Goal: Information Seeking & Learning: Learn about a topic

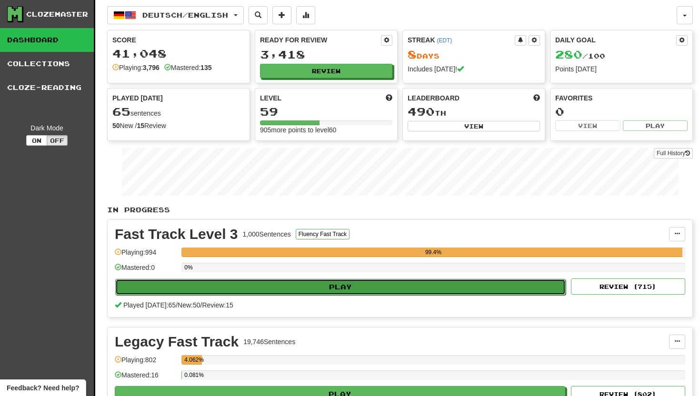
click at [300, 287] on button "Play" at bounding box center [340, 287] width 450 height 16
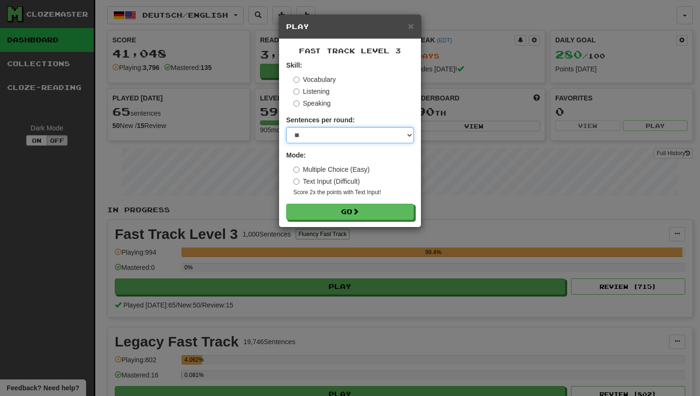
click at [408, 135] on select "* ** ** ** ** ** *** ********" at bounding box center [350, 135] width 128 height 16
select select "**"
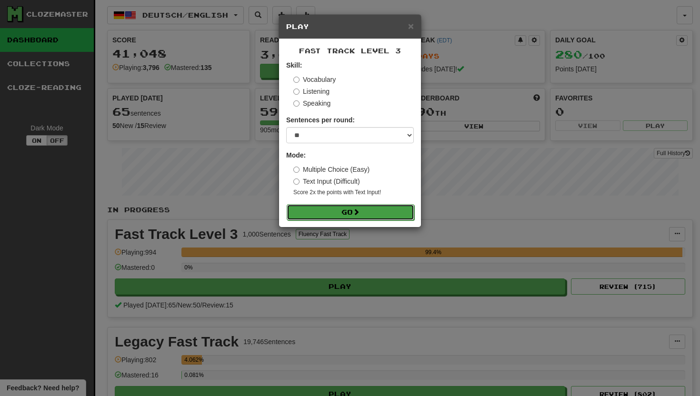
click at [314, 210] on button "Go" at bounding box center [351, 212] width 128 height 16
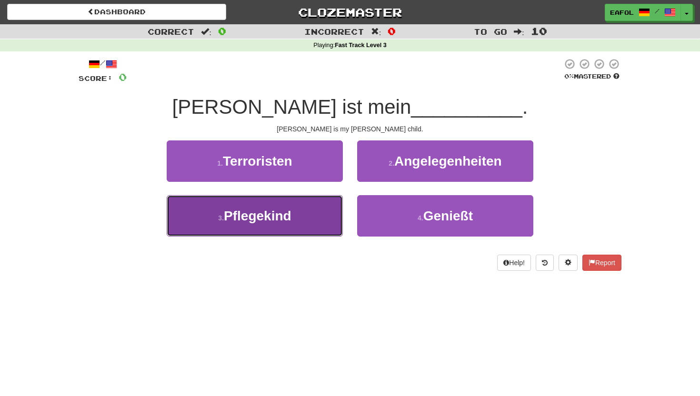
click at [291, 217] on span "Pflegekind" at bounding box center [258, 216] width 68 height 15
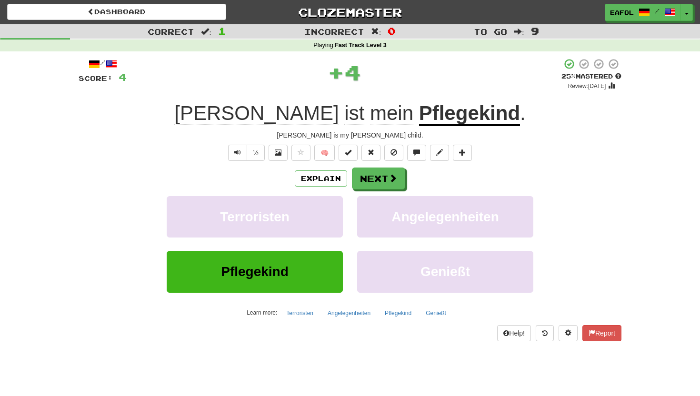
click at [419, 113] on u "Pflegekind" at bounding box center [469, 114] width 101 height 24
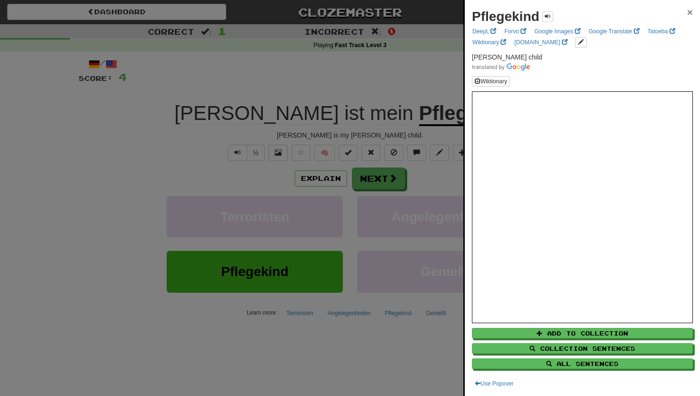
click at [687, 11] on span "×" at bounding box center [690, 12] width 6 height 11
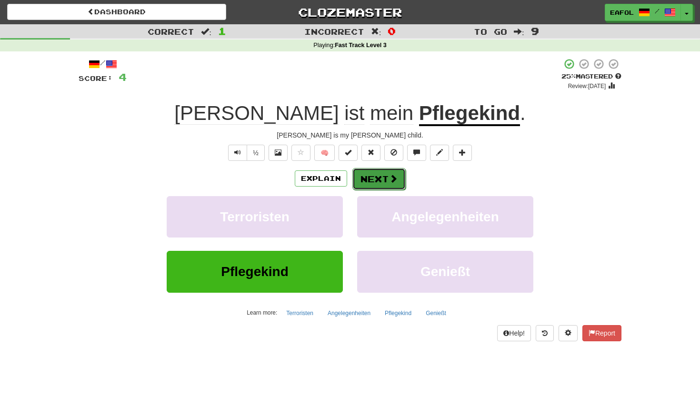
click at [366, 180] on button "Next" at bounding box center [378, 179] width 53 height 22
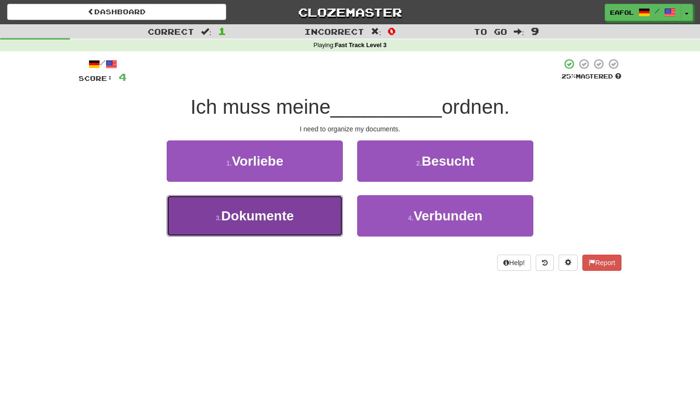
click at [290, 214] on span "Dokumente" at bounding box center [257, 216] width 72 height 15
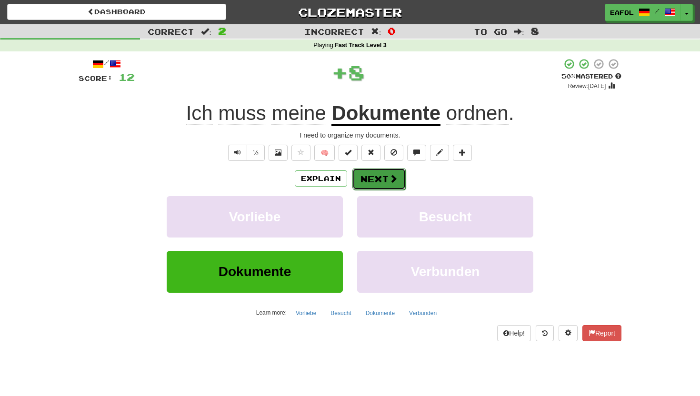
click at [368, 177] on button "Next" at bounding box center [378, 179] width 53 height 22
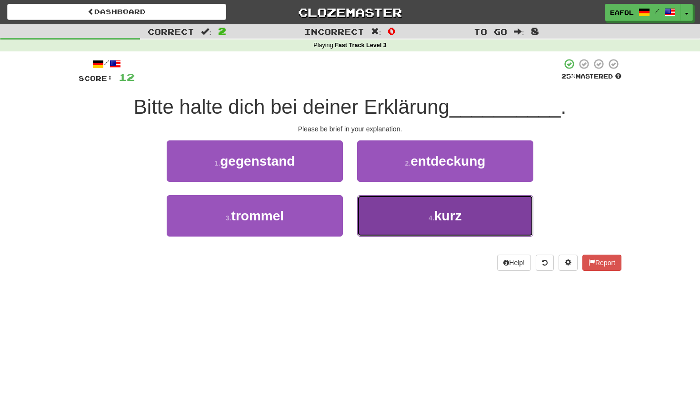
click at [404, 218] on button "4 . kurz" at bounding box center [445, 215] width 176 height 41
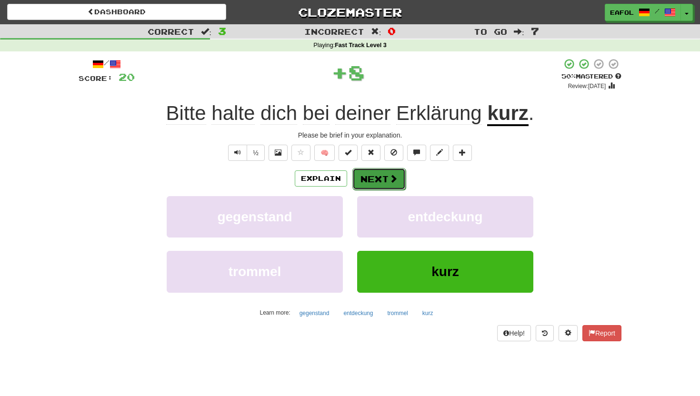
click at [366, 182] on button "Next" at bounding box center [378, 179] width 53 height 22
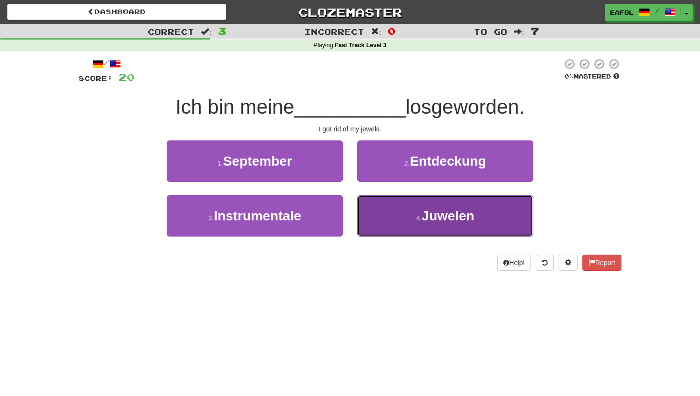
click at [401, 212] on button "4 . Juwelen" at bounding box center [445, 215] width 176 height 41
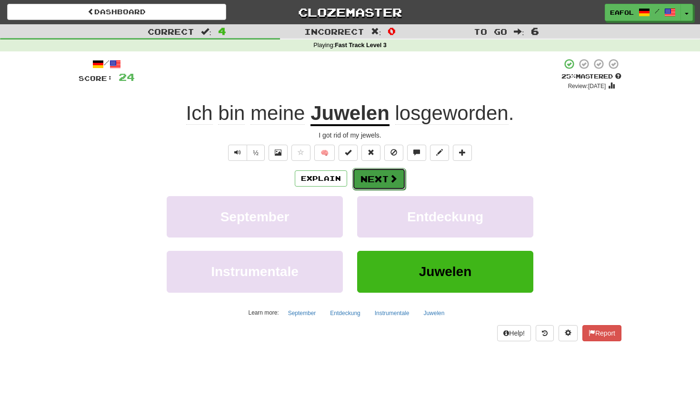
click at [378, 175] on button "Next" at bounding box center [378, 179] width 53 height 22
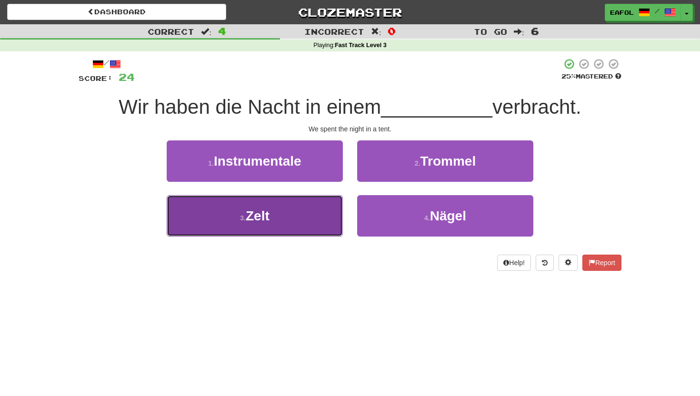
click at [260, 212] on span "Zelt" at bounding box center [258, 216] width 24 height 15
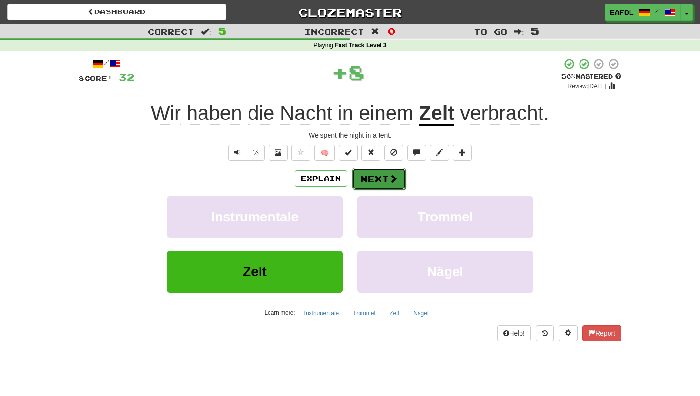
click at [369, 179] on button "Next" at bounding box center [378, 179] width 53 height 22
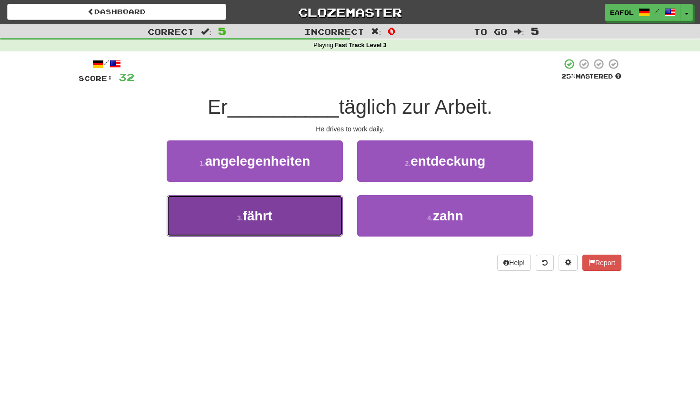
click at [265, 216] on span "fährt" at bounding box center [258, 216] width 30 height 15
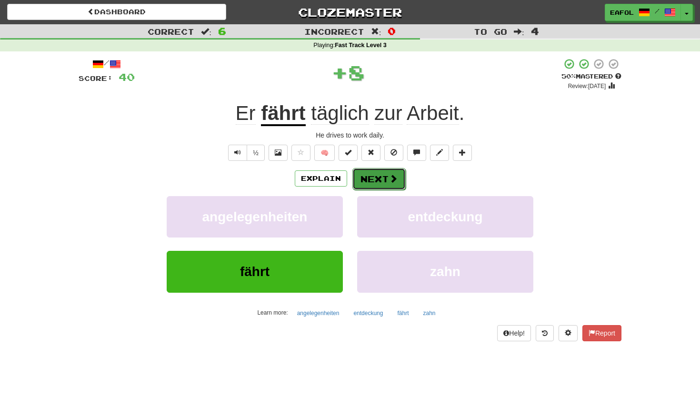
click at [360, 181] on button "Next" at bounding box center [378, 179] width 53 height 22
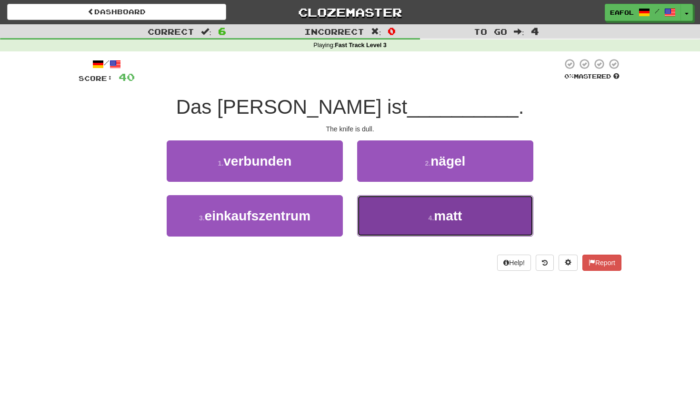
click at [403, 223] on button "4 . matt" at bounding box center [445, 215] width 176 height 41
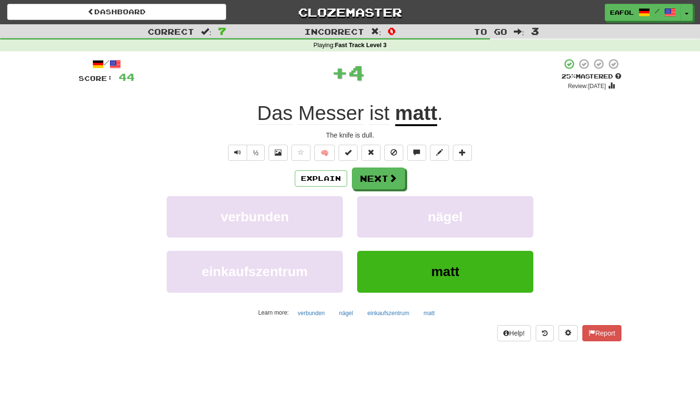
click at [423, 117] on u "matt" at bounding box center [416, 114] width 42 height 24
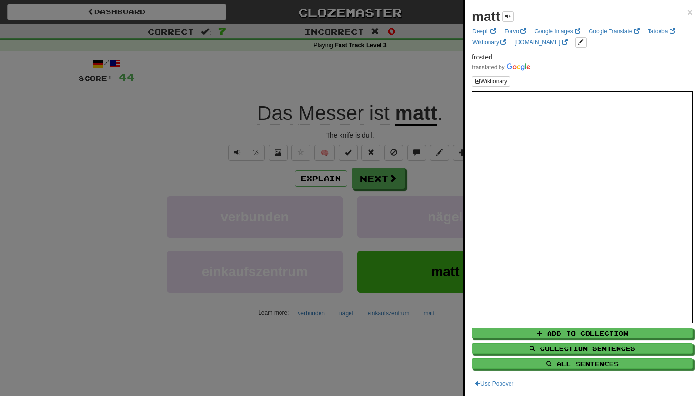
click at [685, 13] on div "matt ×" at bounding box center [582, 16] width 221 height 19
click at [690, 11] on span "×" at bounding box center [690, 12] width 6 height 11
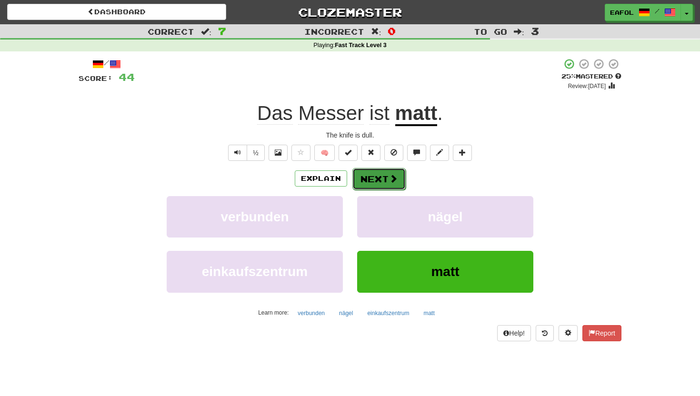
click at [389, 181] on span at bounding box center [393, 178] width 9 height 9
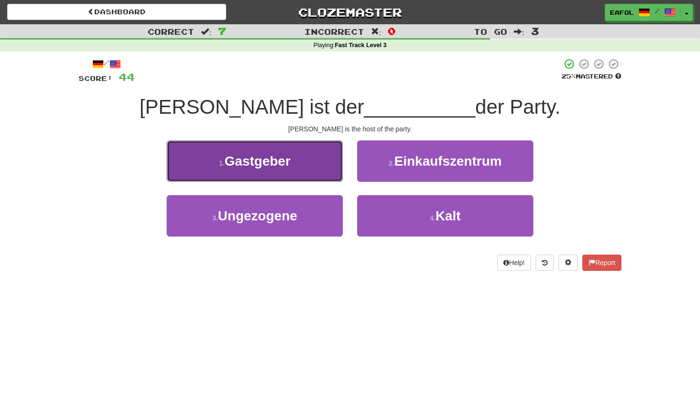
click at [296, 162] on button "1 . Gastgeber" at bounding box center [255, 160] width 176 height 41
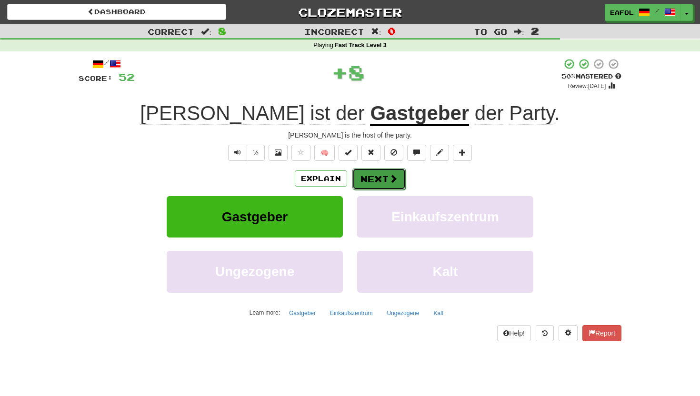
click at [384, 177] on button "Next" at bounding box center [378, 179] width 53 height 22
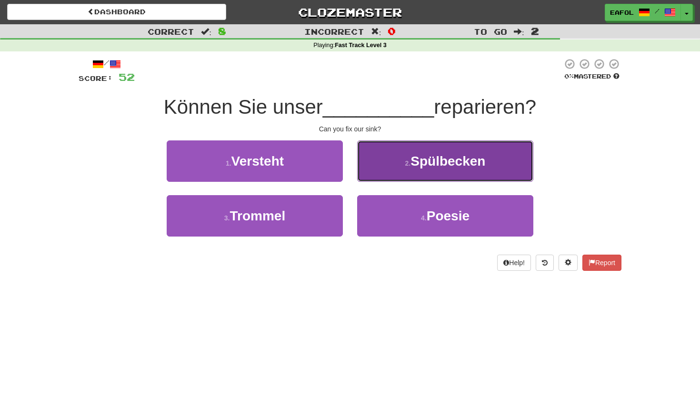
click at [409, 162] on small "2 ." at bounding box center [408, 164] width 6 height 8
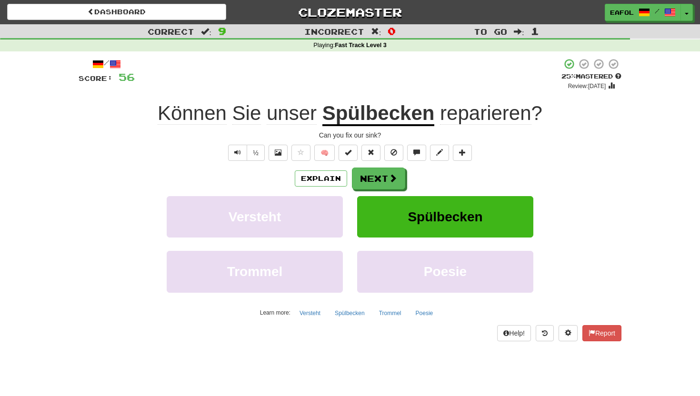
click at [387, 118] on u "Spülbecken" at bounding box center [378, 114] width 112 height 24
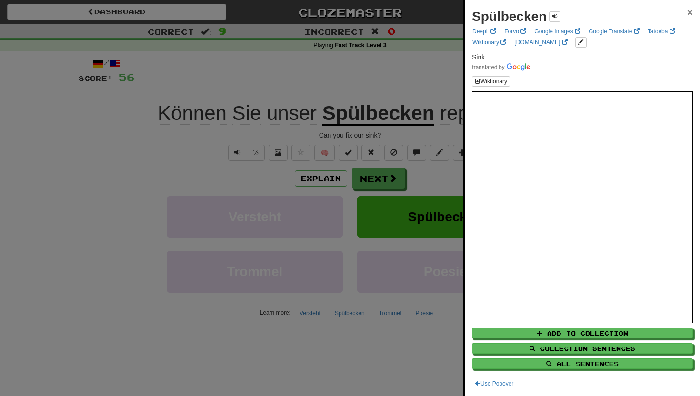
click at [688, 13] on span "×" at bounding box center [690, 12] width 6 height 11
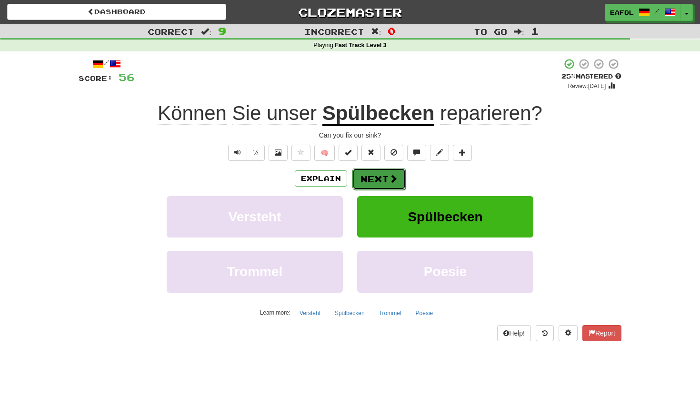
click at [390, 176] on span at bounding box center [393, 178] width 9 height 9
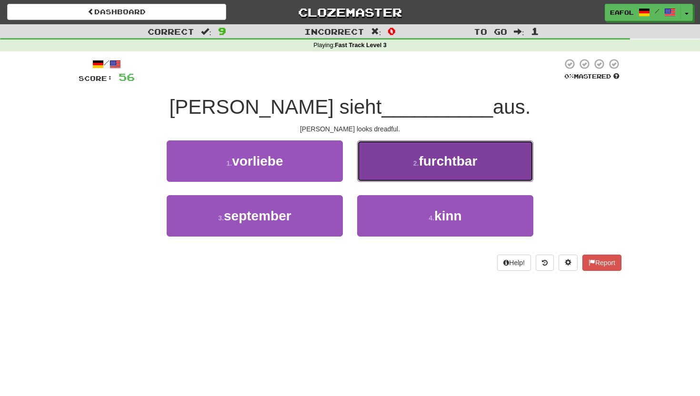
click at [410, 161] on button "2 . furchtbar" at bounding box center [445, 160] width 176 height 41
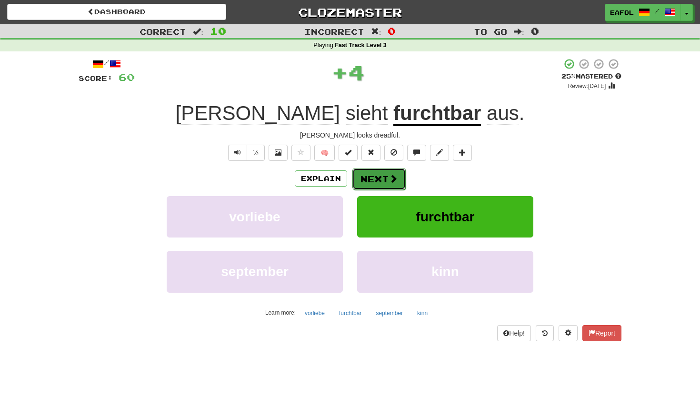
click at [372, 183] on button "Next" at bounding box center [378, 179] width 53 height 22
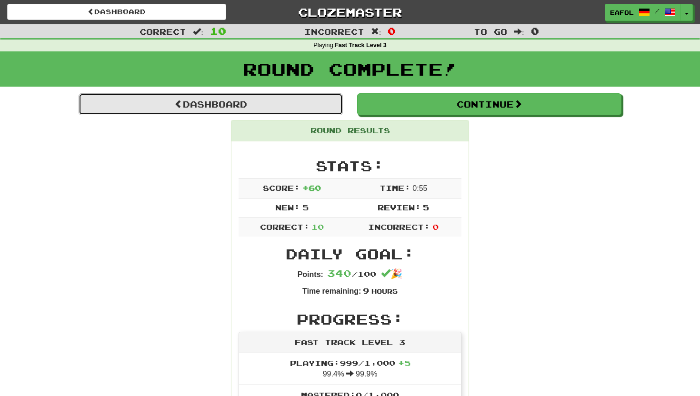
click at [312, 103] on link "Dashboard" at bounding box center [211, 104] width 264 height 22
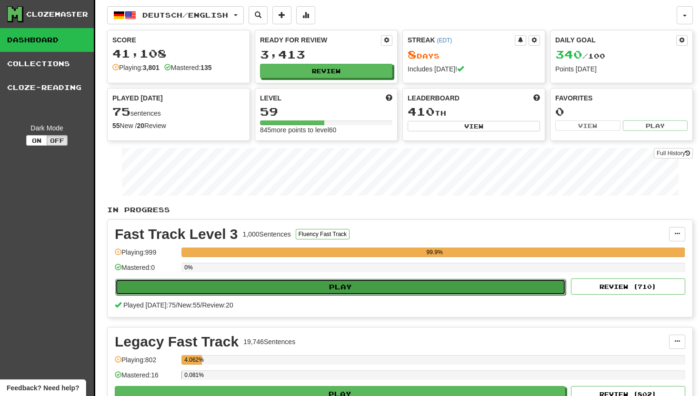
click at [282, 283] on button "Play" at bounding box center [340, 287] width 450 height 16
select select "**"
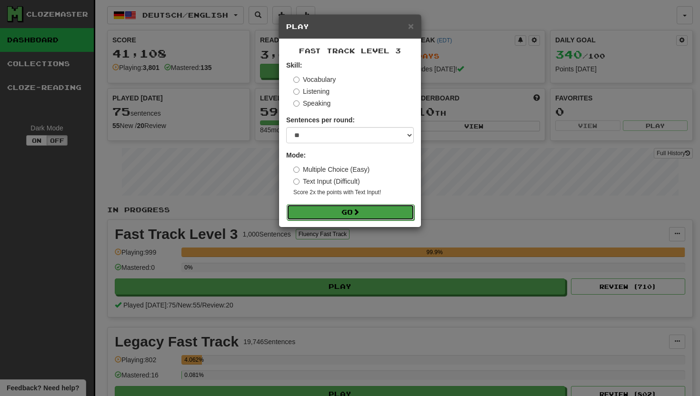
click at [299, 212] on button "Go" at bounding box center [351, 212] width 128 height 16
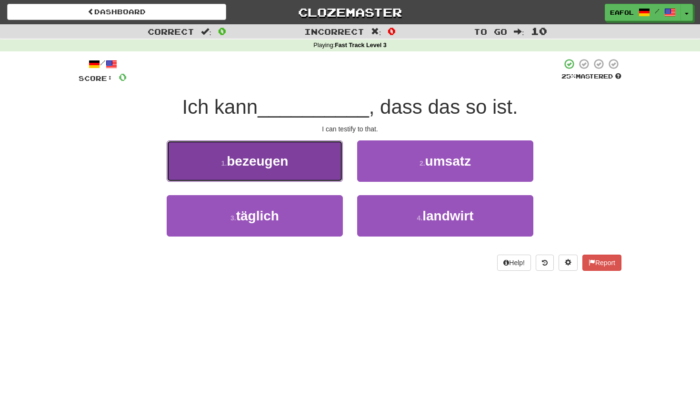
click at [275, 156] on span "bezeugen" at bounding box center [257, 161] width 61 height 15
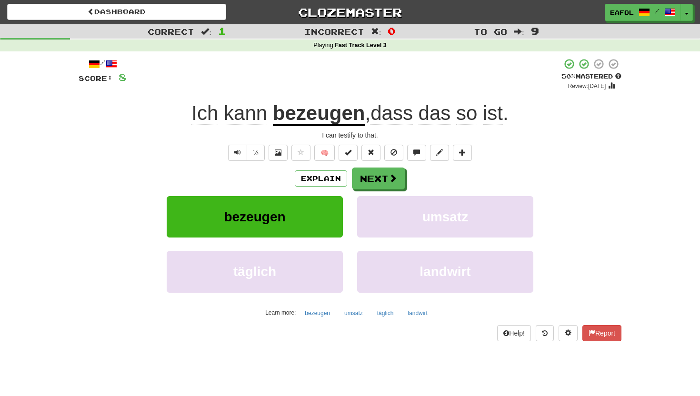
click at [318, 114] on u "bezeugen" at bounding box center [319, 114] width 92 height 24
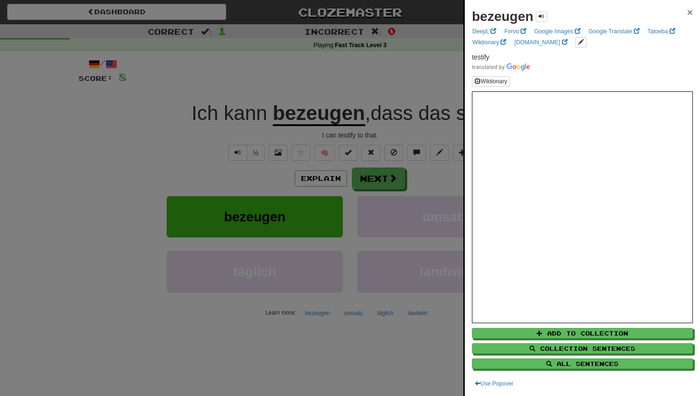
click at [687, 13] on span "×" at bounding box center [690, 12] width 6 height 11
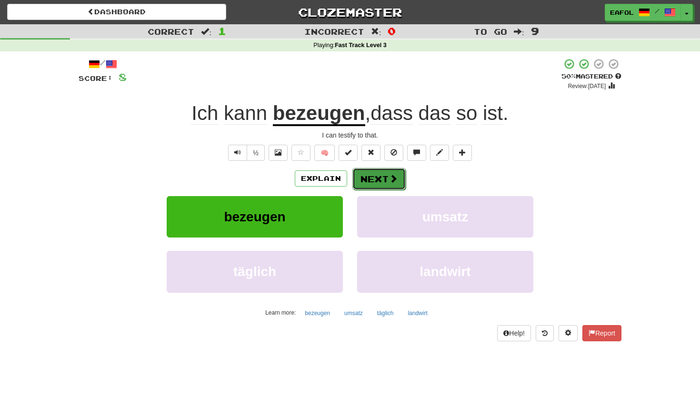
click at [378, 182] on button "Next" at bounding box center [378, 179] width 53 height 22
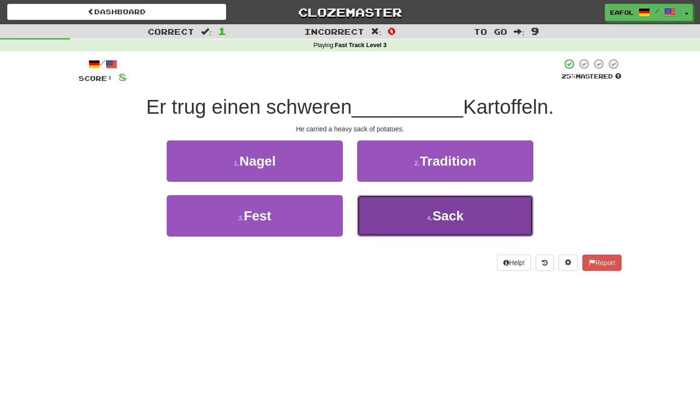
click at [413, 212] on button "4 . Sack" at bounding box center [445, 215] width 176 height 41
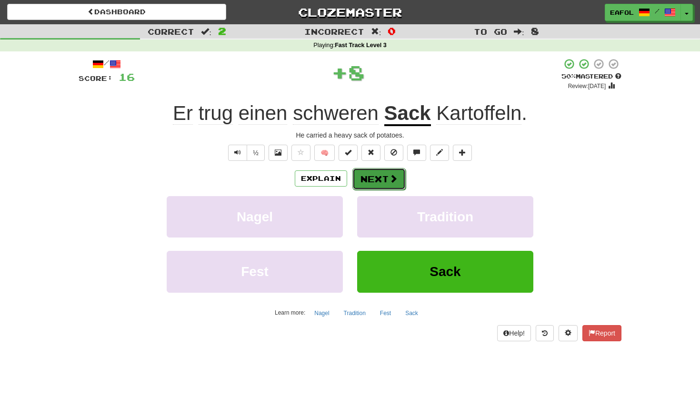
click at [370, 179] on button "Next" at bounding box center [378, 179] width 53 height 22
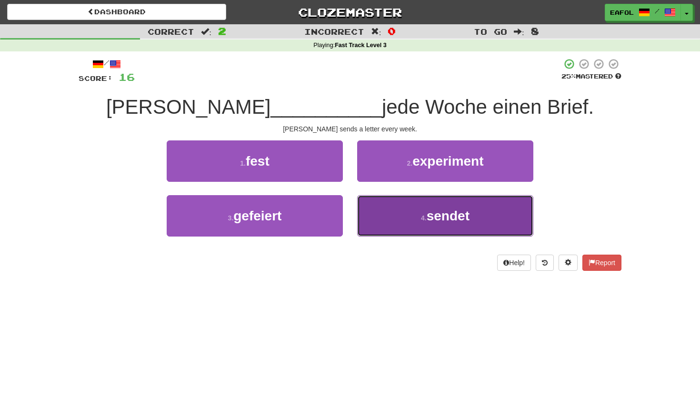
click at [416, 224] on button "4 . sendet" at bounding box center [445, 215] width 176 height 41
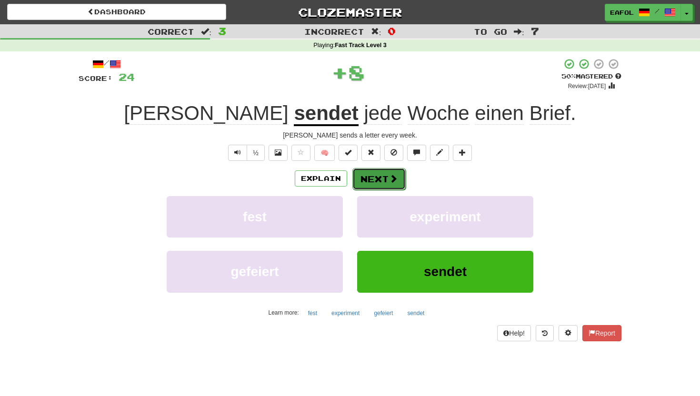
click at [378, 176] on button "Next" at bounding box center [378, 179] width 53 height 22
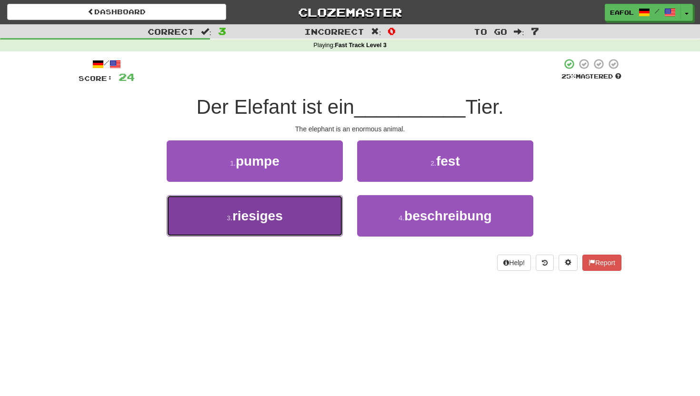
click at [310, 226] on button "3 . riesiges" at bounding box center [255, 215] width 176 height 41
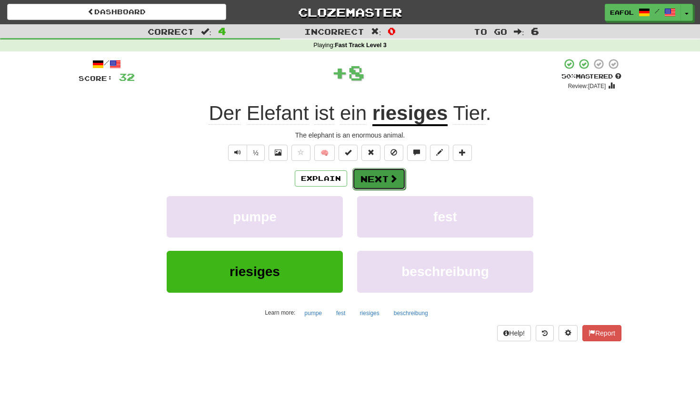
click at [375, 177] on button "Next" at bounding box center [378, 179] width 53 height 22
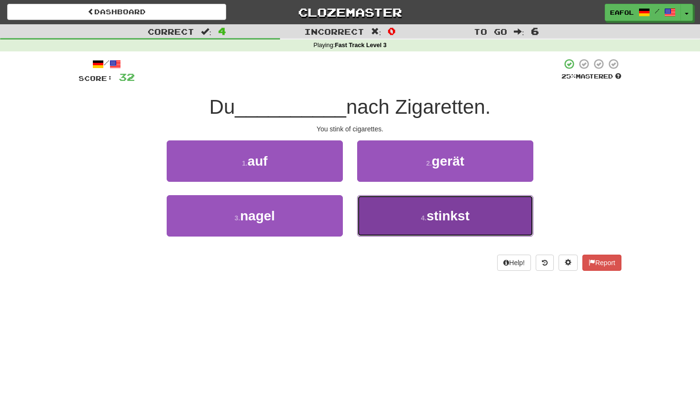
click at [389, 229] on button "4 . stinkst" at bounding box center [445, 215] width 176 height 41
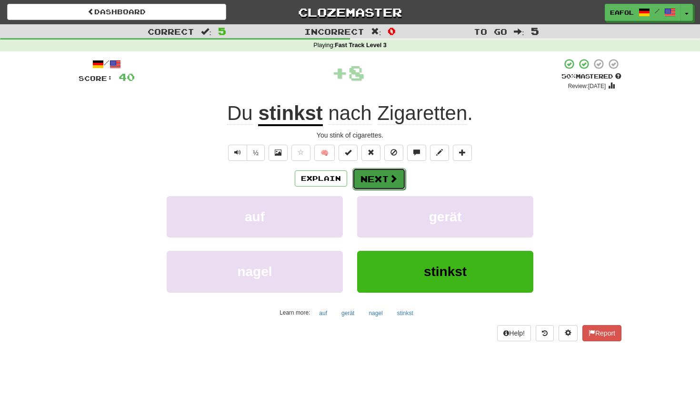
click at [368, 181] on button "Next" at bounding box center [378, 179] width 53 height 22
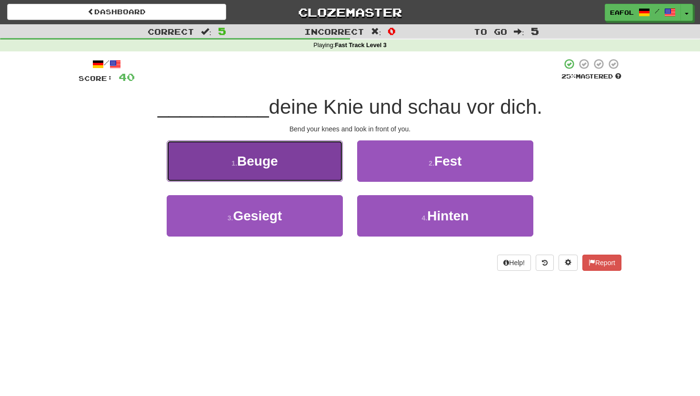
click at [320, 172] on button "1 . Beuge" at bounding box center [255, 160] width 176 height 41
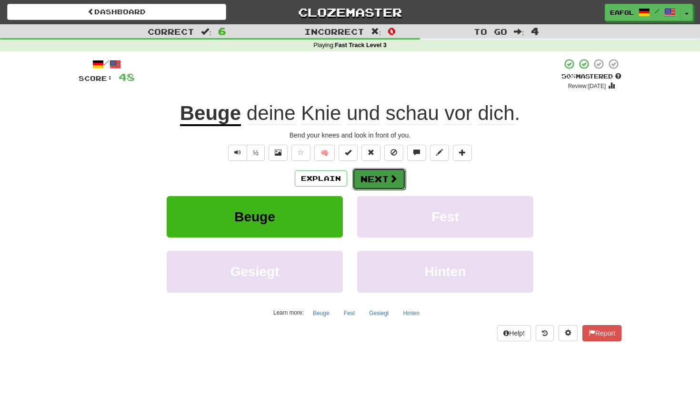
click at [384, 174] on button "Next" at bounding box center [378, 179] width 53 height 22
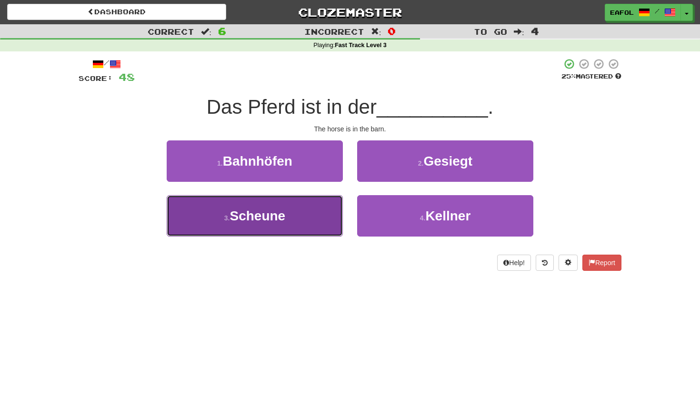
click at [312, 221] on button "3 . Scheune" at bounding box center [255, 215] width 176 height 41
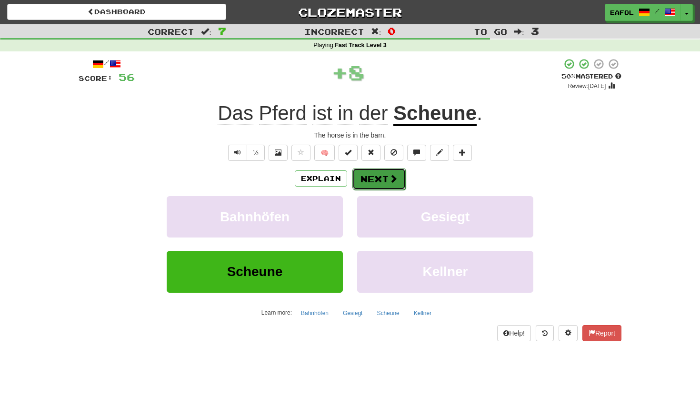
click at [377, 173] on button "Next" at bounding box center [378, 179] width 53 height 22
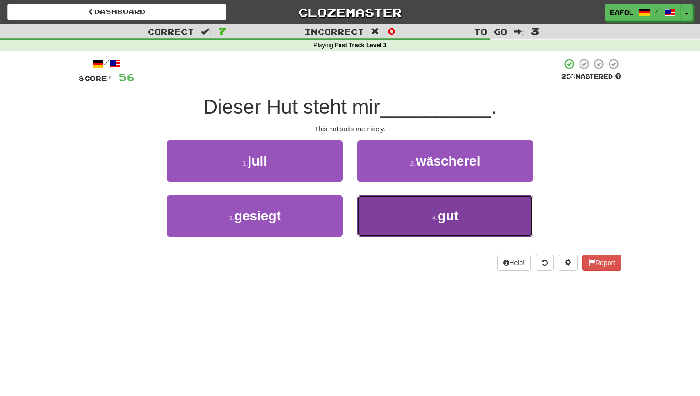
click at [399, 210] on button "4 . gut" at bounding box center [445, 215] width 176 height 41
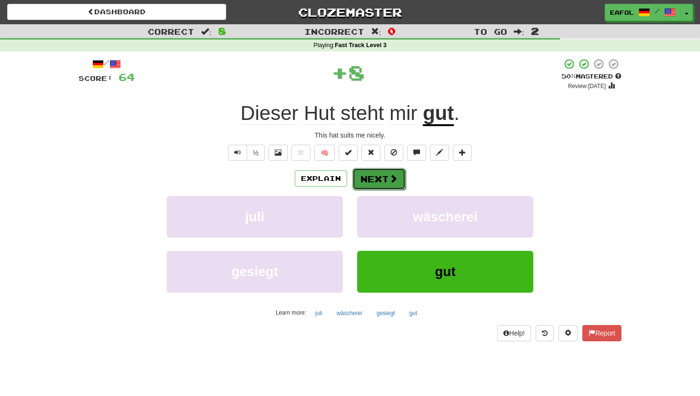
click at [378, 180] on button "Next" at bounding box center [378, 179] width 53 height 22
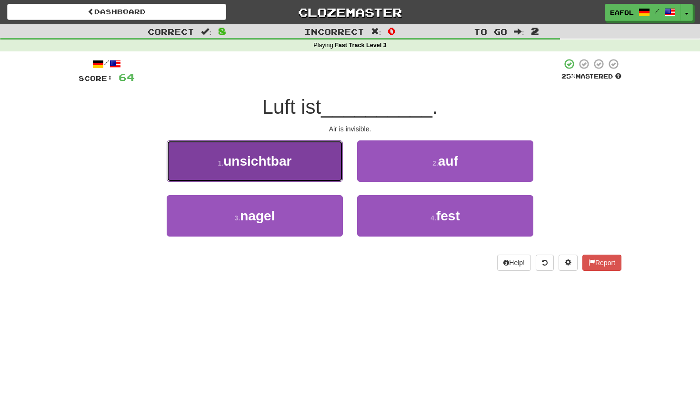
click at [319, 156] on button "1 . unsichtbar" at bounding box center [255, 160] width 176 height 41
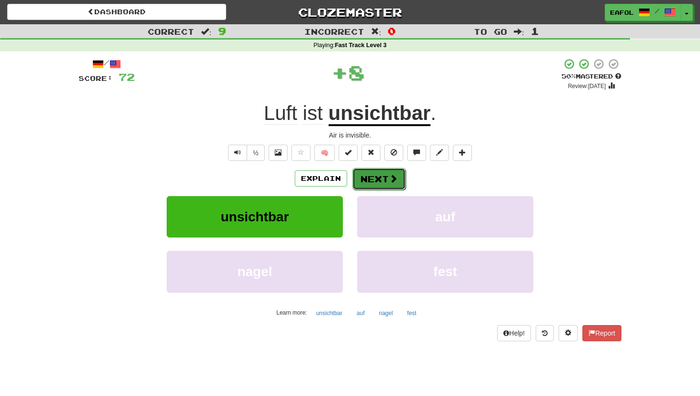
click at [367, 178] on button "Next" at bounding box center [378, 179] width 53 height 22
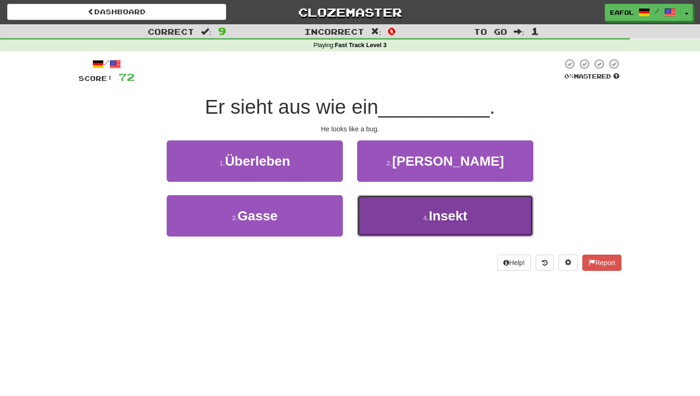
click at [412, 221] on button "4 . Insekt" at bounding box center [445, 215] width 176 height 41
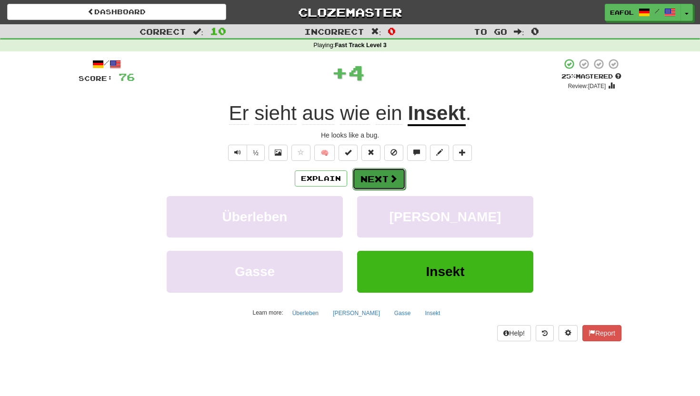
click at [374, 177] on button "Next" at bounding box center [378, 179] width 53 height 22
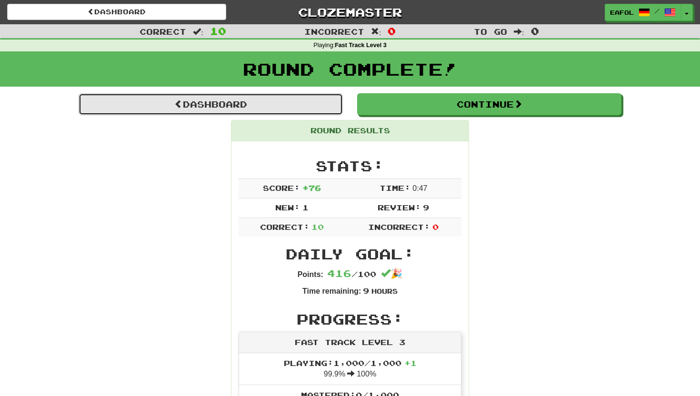
click at [299, 108] on link "Dashboard" at bounding box center [211, 104] width 264 height 22
